Goal: Entertainment & Leisure: Consume media (video, audio)

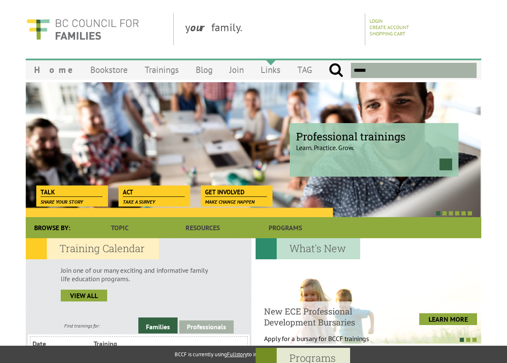
click at [255, 70] on link "Links" at bounding box center [270, 70] width 37 height 20
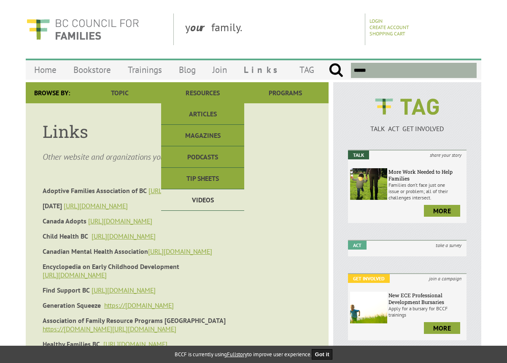
click at [211, 194] on link "Videos" at bounding box center [202, 201] width 83 height 22
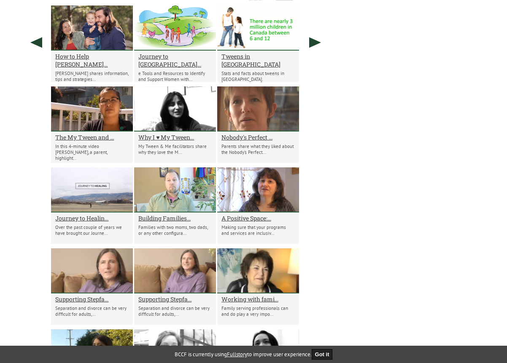
scroll to position [849, 0]
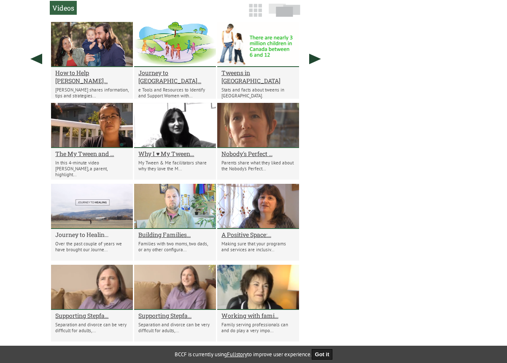
click at [65, 232] on h2 "Journey to Healin..." at bounding box center [91, 235] width 73 height 8
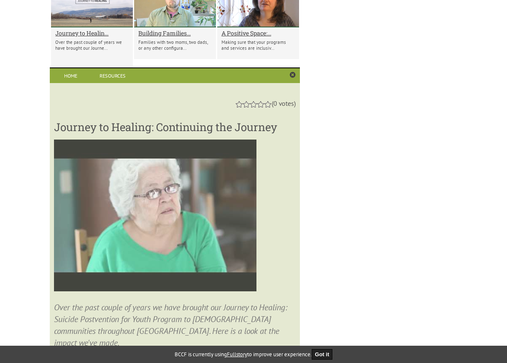
scroll to position [1093, 0]
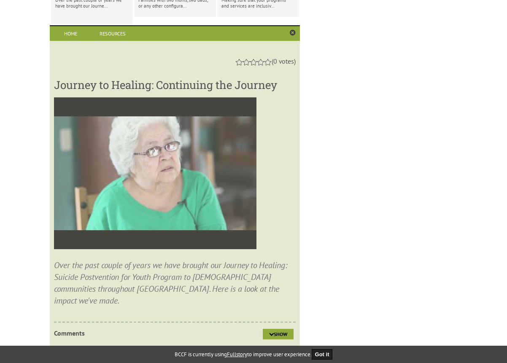
click at [160, 181] on img at bounding box center [155, 174] width 203 height 152
